Goal: Information Seeking & Learning: Learn about a topic

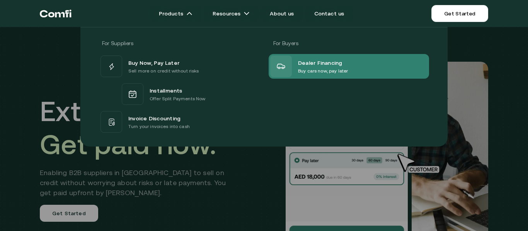
click at [323, 70] on p "Buy cars now, pay later" at bounding box center [323, 71] width 50 height 8
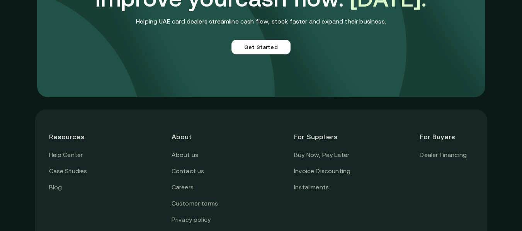
scroll to position [1879, 0]
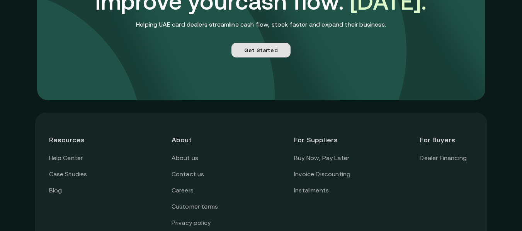
click at [273, 50] on link "Get Started" at bounding box center [260, 50] width 59 height 15
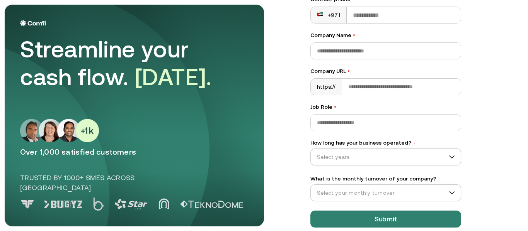
scroll to position [143, 0]
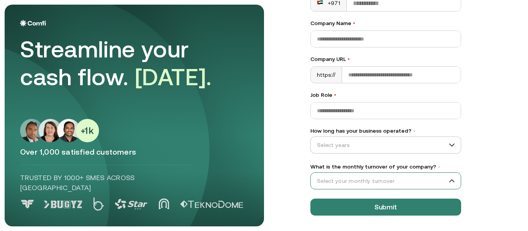
click at [432, 184] on input "What is the monthly turnover of your company? •" at bounding box center [382, 181] width 143 height 12
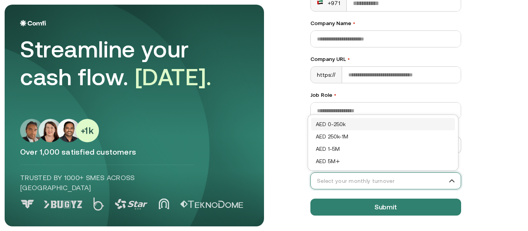
click at [432, 184] on input "What is the monthly turnover of your company? •" at bounding box center [382, 181] width 143 height 12
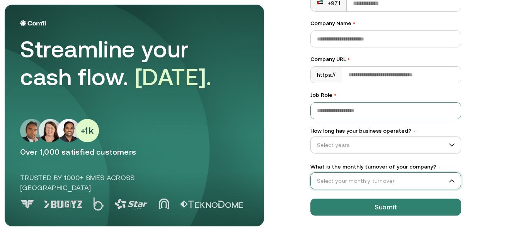
scroll to position [0, 0]
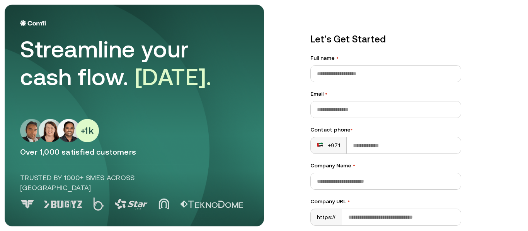
click at [346, 100] on div "Email •" at bounding box center [385, 104] width 151 height 28
click at [350, 112] on input "Email •" at bounding box center [386, 110] width 150 height 16
click at [349, 75] on input "Full name •" at bounding box center [386, 74] width 150 height 16
click at [285, 66] on main "Streamline your cash flow. [DATE]. Over 1,000 satisfied customers Trusted by 10…" at bounding box center [264, 115] width 528 height 231
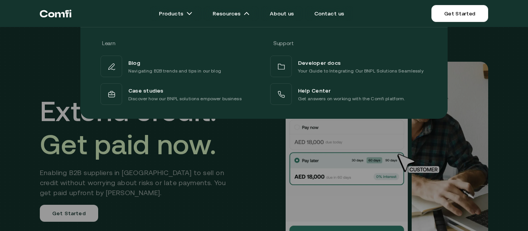
click at [332, 70] on p "Your Guide to Integrating Our BNPL Solutions Seamlessly" at bounding box center [361, 71] width 126 height 8
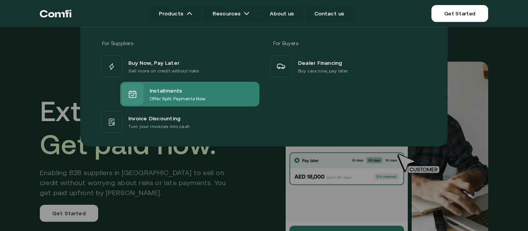
click at [180, 97] on p "Offer Split Payments Now" at bounding box center [177, 99] width 56 height 8
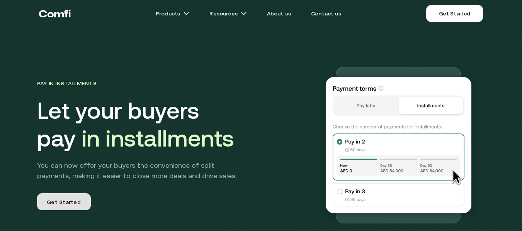
click at [69, 196] on link "Get Started" at bounding box center [64, 201] width 54 height 17
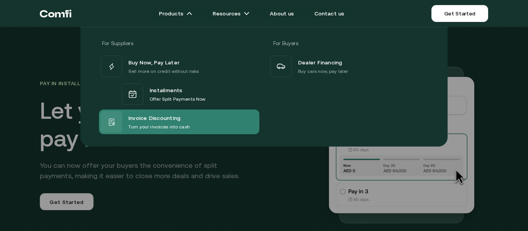
click at [194, 125] on div "Invoice Discounting Turn your invoices into cash" at bounding box center [179, 122] width 160 height 25
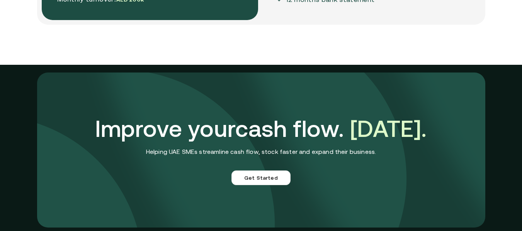
scroll to position [2008, 0]
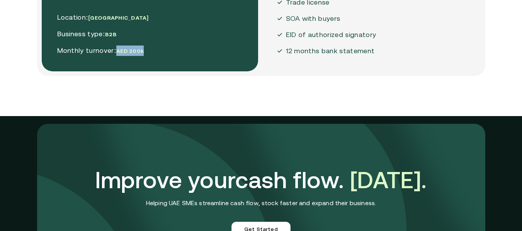
drag, startPoint x: 118, startPoint y: 51, endPoint x: 150, endPoint y: 53, distance: 32.5
click at [143, 51] on span "AED 200k" at bounding box center [129, 51] width 27 height 6
drag, startPoint x: 132, startPoint y: 51, endPoint x: 144, endPoint y: 51, distance: 12.4
click at [144, 51] on span "AED 200k" at bounding box center [129, 51] width 27 height 6
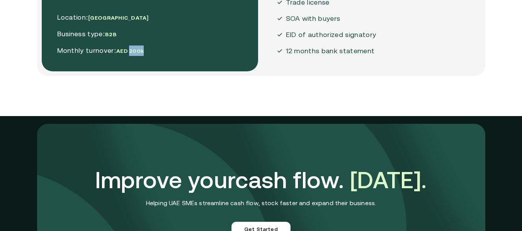
copy span "200k"
click at [104, 51] on p "Monthly turnover: AED 200k" at bounding box center [103, 51] width 92 height 10
click at [105, 51] on p "Monthly turnover: AED 200k" at bounding box center [103, 51] width 92 height 10
copy p "turnover"
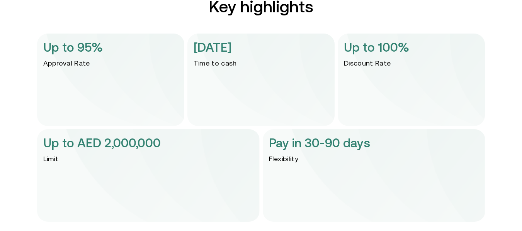
scroll to position [1545, 0]
